Goal: Information Seeking & Learning: Learn about a topic

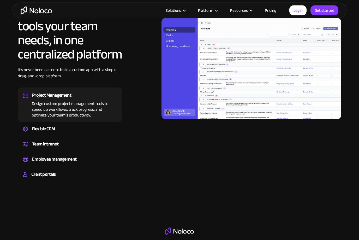
scroll to position [479, 0]
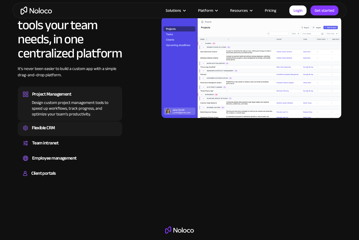
click at [33, 125] on div "Flexible CRM" at bounding box center [43, 128] width 23 height 8
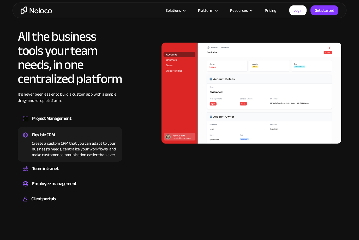
scroll to position [453, 0]
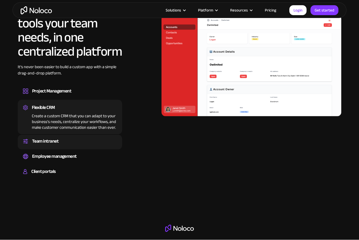
click at [33, 137] on div "Team intranet" at bounding box center [45, 141] width 26 height 8
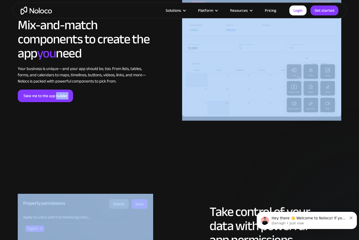
scroll to position [1104, 0]
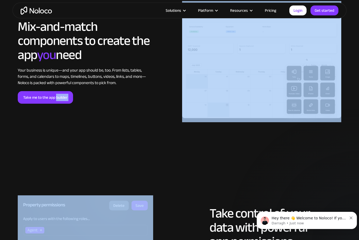
click at [185, 5] on div "Solutions Use Cases Business Types Project Management Keep track of customers, …" at bounding box center [180, 11] width 334 height 16
click at [214, 148] on section "LOREM IPSUM Mix-and-match components to create the app you need Your business i…" at bounding box center [179, 67] width 359 height 194
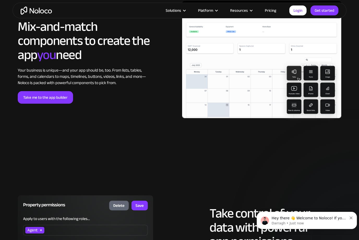
click at [181, 14] on div "Solutions" at bounding box center [173, 10] width 15 height 7
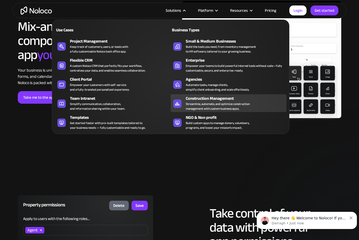
click at [227, 105] on div "Streamline, automate, and optimize construction management with custom business…" at bounding box center [218, 105] width 64 height 9
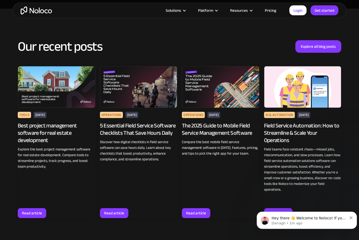
scroll to position [2179, 0]
click at [26, 136] on div "Best project management software for real estate development" at bounding box center [56, 133] width 77 height 22
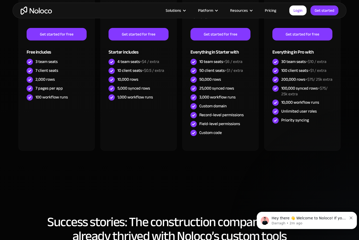
scroll to position [1534, 0]
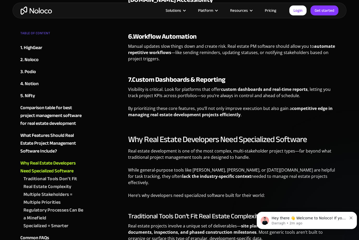
scroll to position [1836, 0]
